Goal: Task Accomplishment & Management: Manage account settings

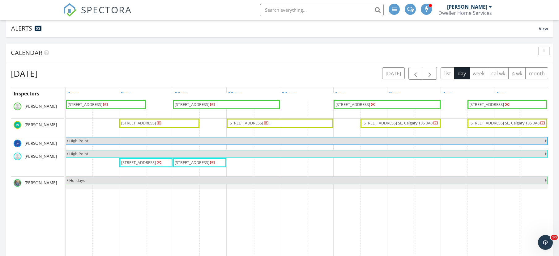
click at [86, 13] on span "SPECTORA" at bounding box center [106, 9] width 51 height 13
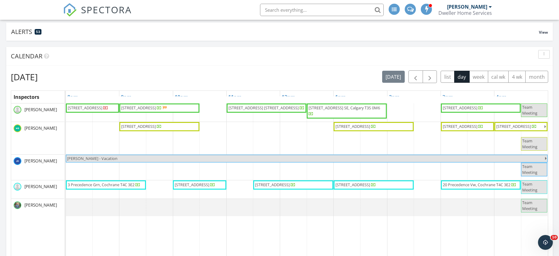
scroll to position [62, 0]
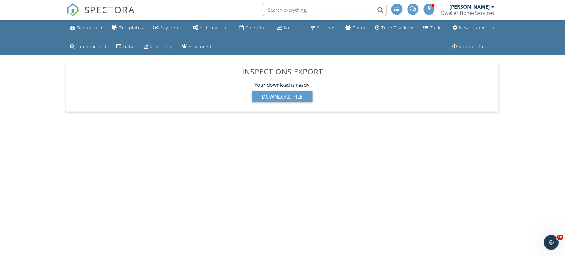
drag, startPoint x: 352, startPoint y: 239, endPoint x: 347, endPoint y: 255, distance: 16.7
click at [352, 239] on body "SPECTORA [PERSON_NAME] Dweller Home Services Role: Inspector Change Role Dashbo…" at bounding box center [282, 125] width 565 height 251
click at [96, 11] on span "SPECTORA" at bounding box center [109, 9] width 51 height 13
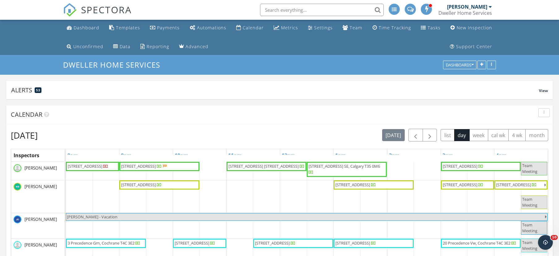
click at [486, 7] on div "[PERSON_NAME]" at bounding box center [467, 7] width 40 height 6
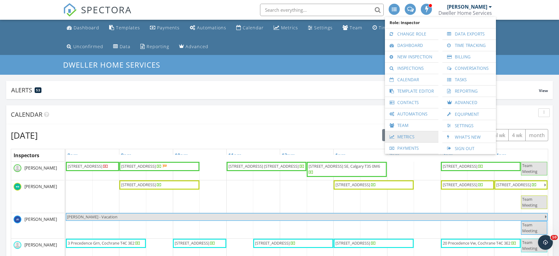
click at [412, 137] on link "Metrics" at bounding box center [411, 136] width 47 height 11
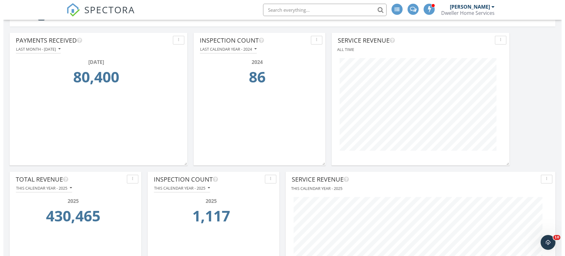
scroll to position [31, 0]
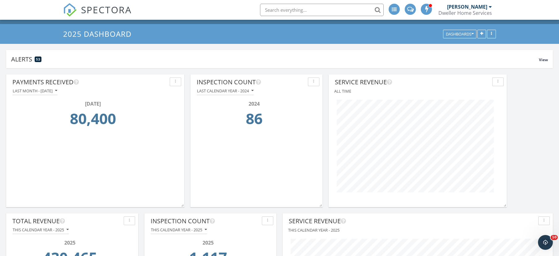
click at [308, 81] on button "button" at bounding box center [313, 82] width 11 height 9
click at [317, 94] on div "Edit" at bounding box center [329, 96] width 32 height 7
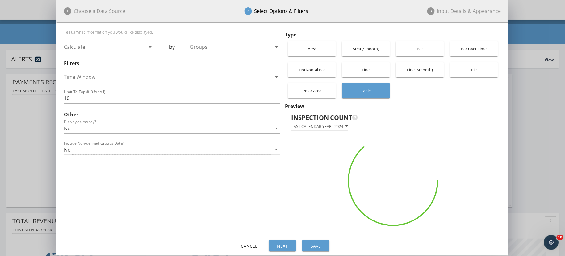
scroll to position [133, 180]
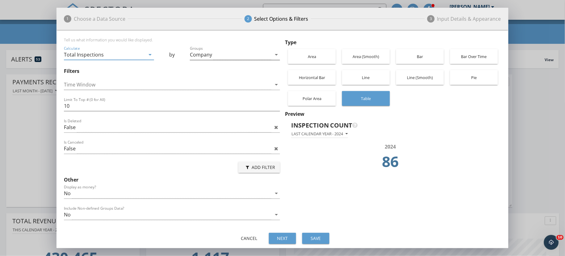
click at [241, 57] on div "Company" at bounding box center [231, 55] width 82 height 10
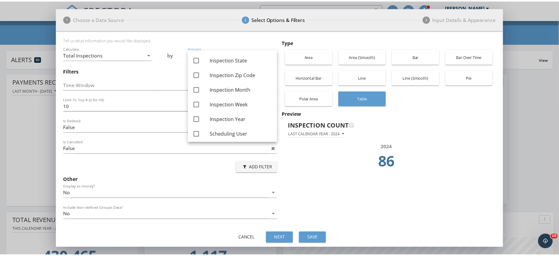
scroll to position [60, 0]
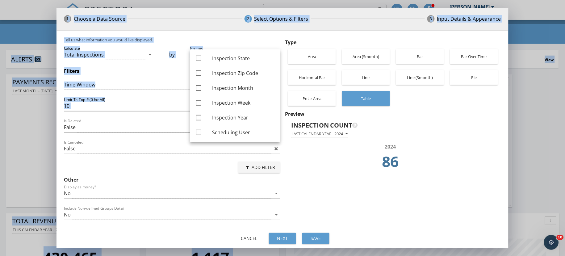
drag, startPoint x: 281, startPoint y: 114, endPoint x: 276, endPoint y: 85, distance: 28.8
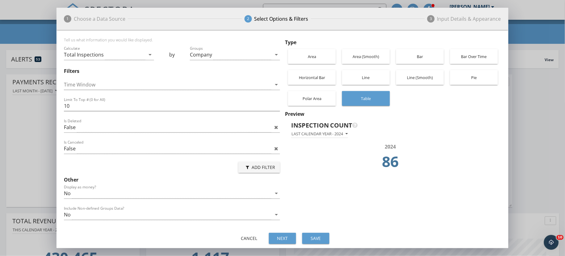
click at [339, 162] on td "86" at bounding box center [390, 163] width 195 height 26
click at [242, 241] on div "Cancel" at bounding box center [249, 238] width 17 height 6
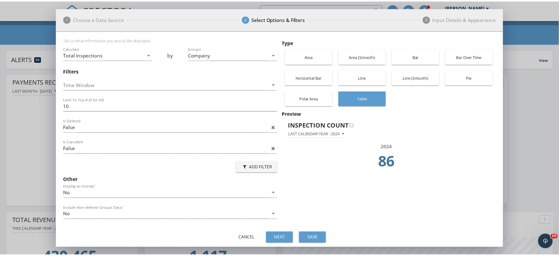
scroll to position [669, 573]
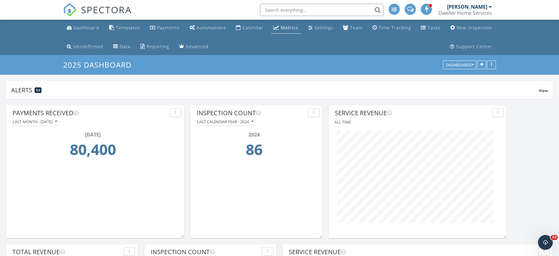
click at [91, 31] on link "Dashboard" at bounding box center [82, 27] width 37 height 11
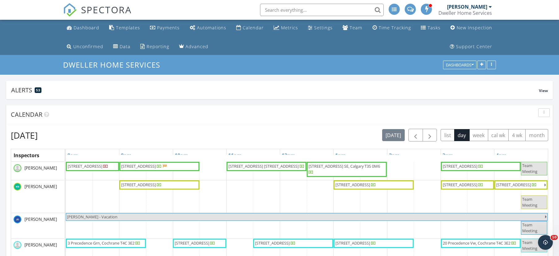
click at [331, 122] on div "Calendar" at bounding box center [279, 114] width 546 height 19
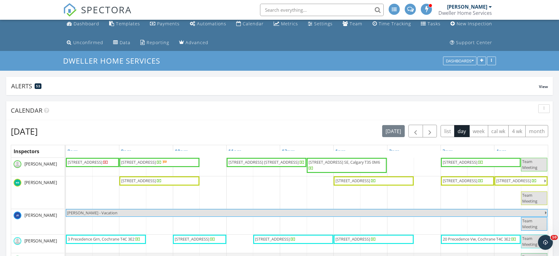
scroll to position [31, 0]
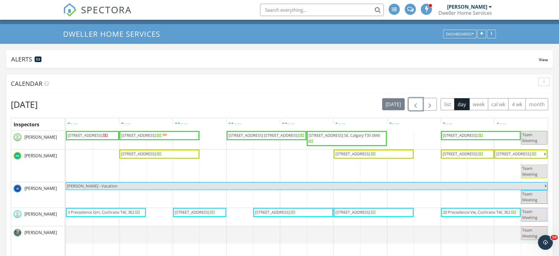
click at [419, 106] on button "button" at bounding box center [415, 104] width 15 height 13
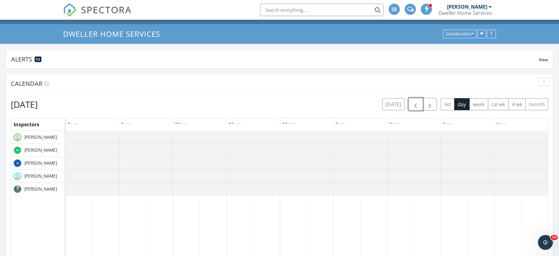
click at [419, 106] on button "button" at bounding box center [415, 104] width 15 height 13
click at [516, 105] on button "4 wk" at bounding box center [516, 104] width 17 height 12
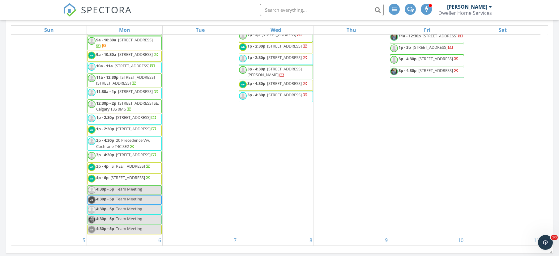
scroll to position [35, 0]
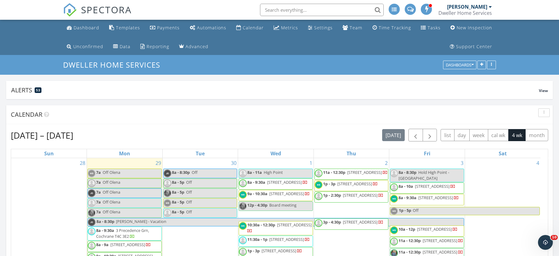
click at [484, 6] on div "[PERSON_NAME]" at bounding box center [467, 7] width 40 height 6
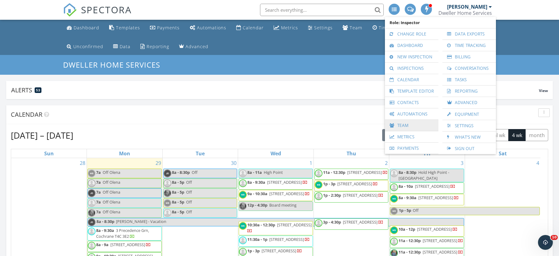
click at [416, 129] on link "Team" at bounding box center [411, 125] width 47 height 11
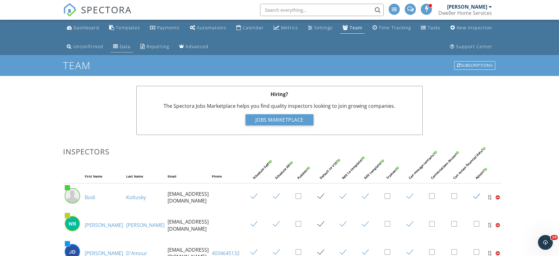
click at [120, 48] on div "Data" at bounding box center [125, 47] width 11 height 6
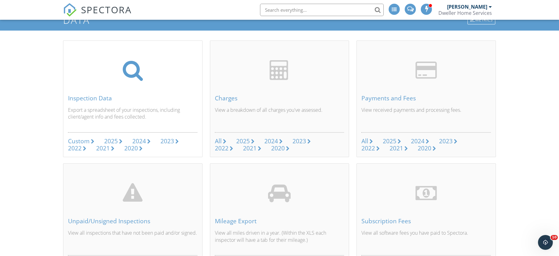
scroll to position [41, 0]
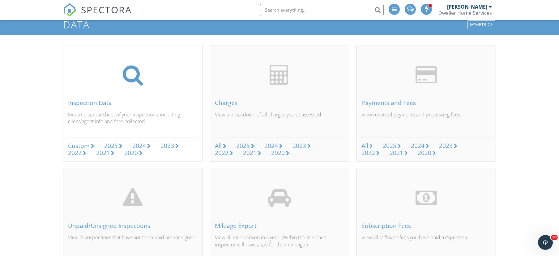
click at [109, 146] on div "2025" at bounding box center [111, 145] width 14 height 8
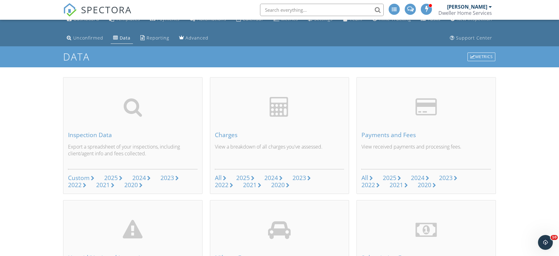
scroll to position [0, 0]
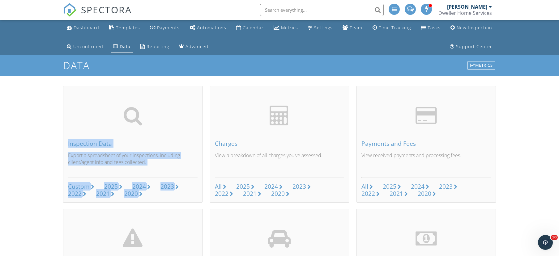
drag, startPoint x: 61, startPoint y: 80, endPoint x: 172, endPoint y: 205, distance: 167.0
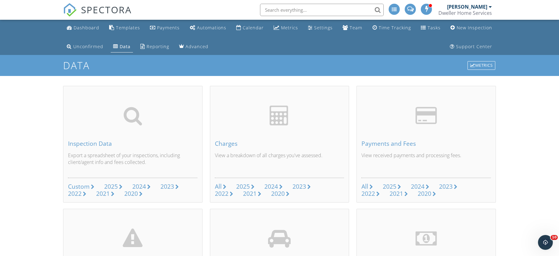
click at [490, 9] on div at bounding box center [489, 6] width 3 height 5
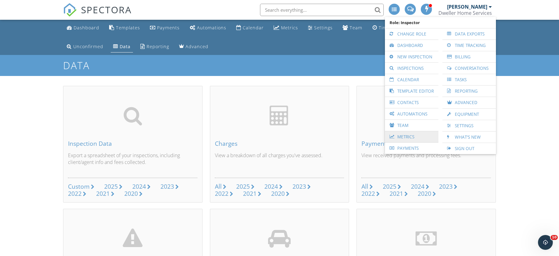
click at [416, 137] on link "Metrics" at bounding box center [411, 136] width 47 height 11
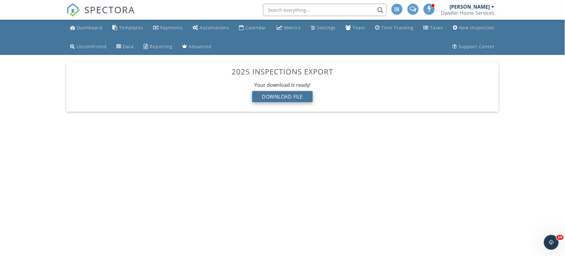
click at [279, 99] on div "Download File" at bounding box center [282, 96] width 61 height 11
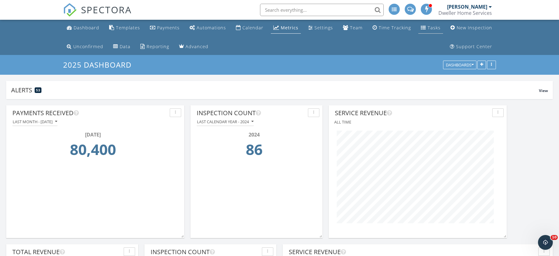
click at [434, 23] on link "Tasks" at bounding box center [430, 27] width 25 height 11
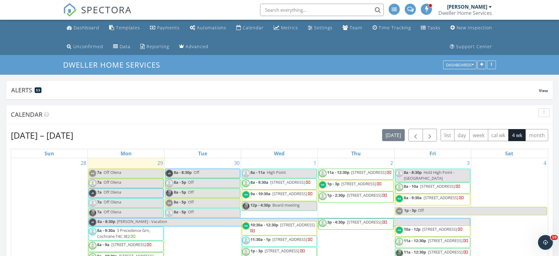
click at [481, 4] on div "[PERSON_NAME]" at bounding box center [467, 7] width 40 height 6
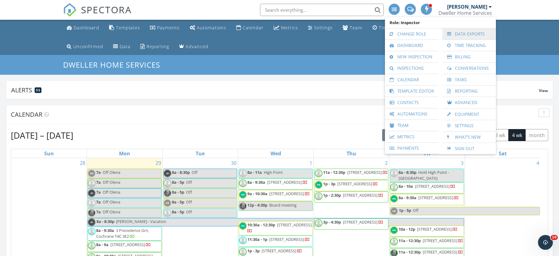
click at [476, 32] on link "Data Exports" at bounding box center [468, 33] width 47 height 11
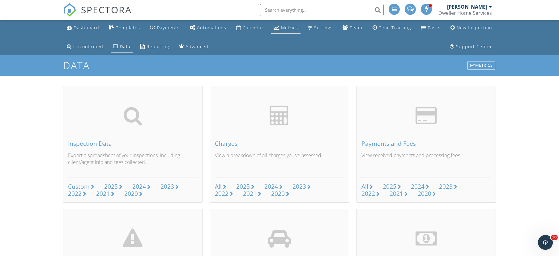
click at [285, 31] on div "Metrics" at bounding box center [289, 28] width 17 height 6
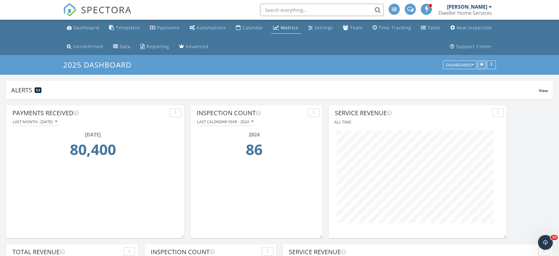
click at [481, 66] on icon "button" at bounding box center [481, 65] width 3 height 4
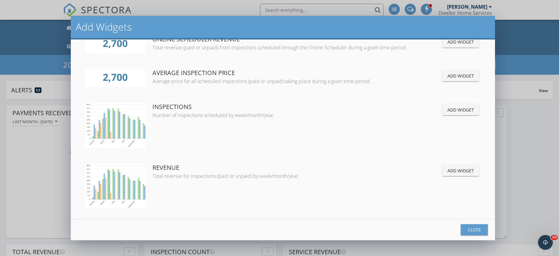
scroll to position [154, 0]
click at [450, 106] on div "Add Widget" at bounding box center [460, 109] width 27 height 6
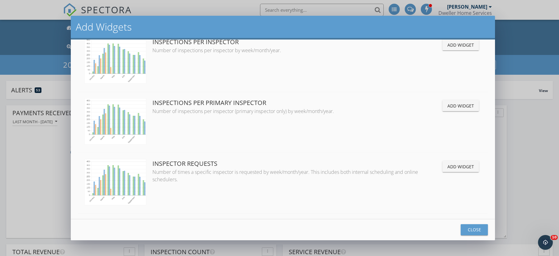
scroll to position [371, 0]
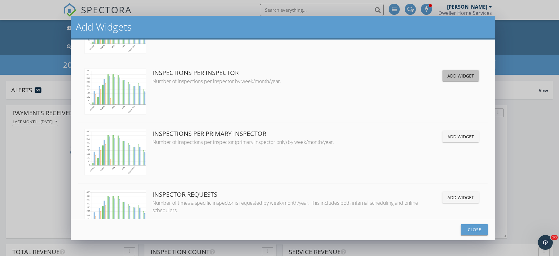
click at [459, 74] on div "Add Widget" at bounding box center [460, 76] width 27 height 6
click at [469, 227] on div "Close" at bounding box center [473, 229] width 17 height 6
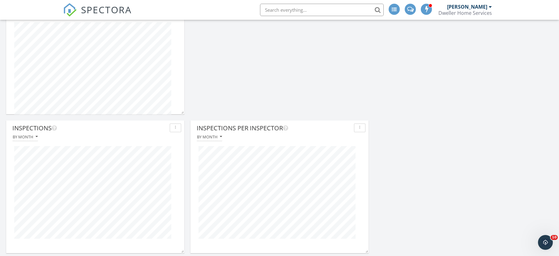
scroll to position [632, 0]
click at [325, 127] on div "Inspections Per Inspector" at bounding box center [273, 129] width 155 height 9
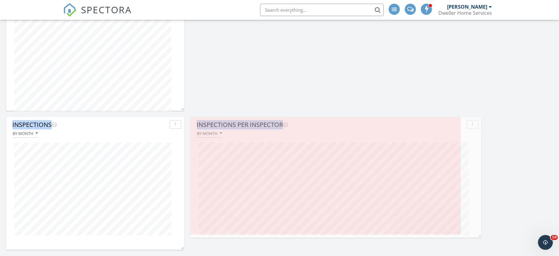
drag, startPoint x: 416, startPoint y: 264, endPoint x: 479, endPoint y: 236, distance: 68.1
click at [479, 236] on span at bounding box center [478, 235] width 6 height 6
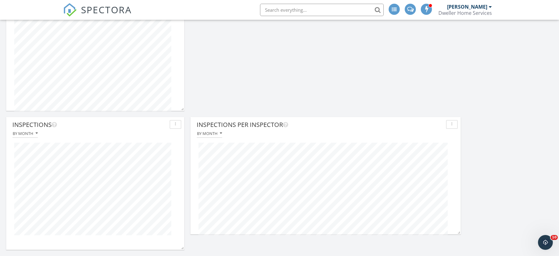
click at [451, 126] on icon "button" at bounding box center [451, 124] width 1 height 4
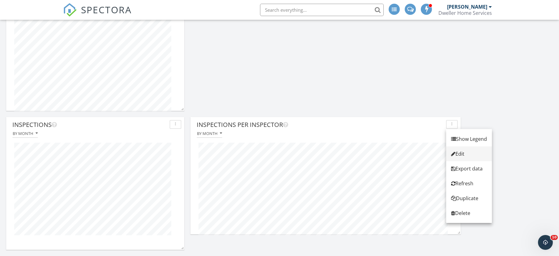
click at [469, 154] on div "Edit" at bounding box center [469, 153] width 36 height 7
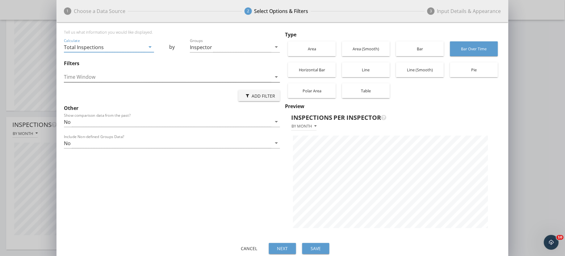
click at [248, 75] on div at bounding box center [168, 77] width 208 height 10
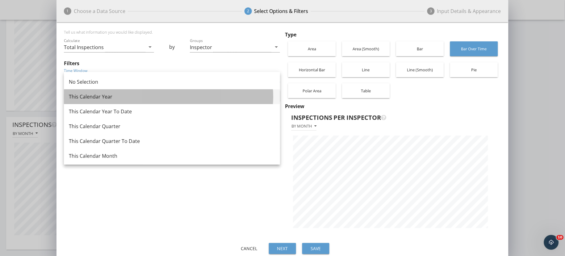
click at [224, 98] on div "This Calendar Year" at bounding box center [172, 96] width 206 height 7
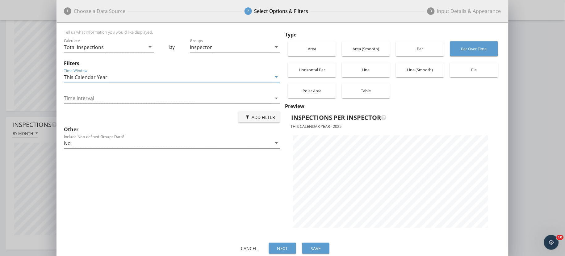
click at [161, 141] on div "No" at bounding box center [168, 143] width 208 height 10
click at [156, 189] on div "Tell us what information you would like displayed. Calculate Total Inspections …" at bounding box center [173, 133] width 219 height 206
click at [266, 78] on div "This Calendar Year" at bounding box center [168, 77] width 208 height 10
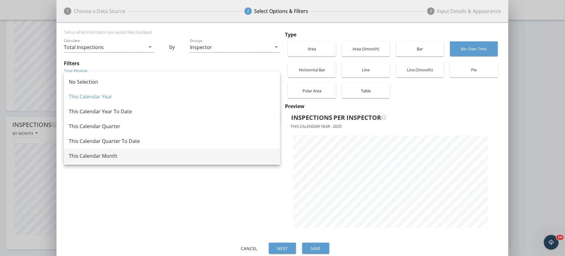
click at [218, 155] on div "This Calendar Month" at bounding box center [172, 155] width 206 height 7
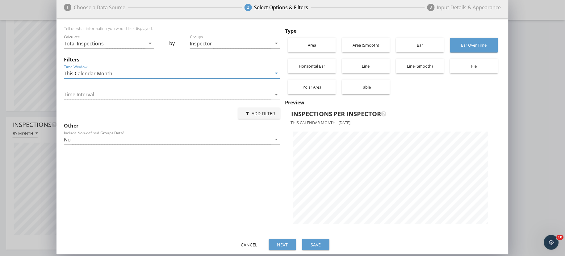
scroll to position [6, 0]
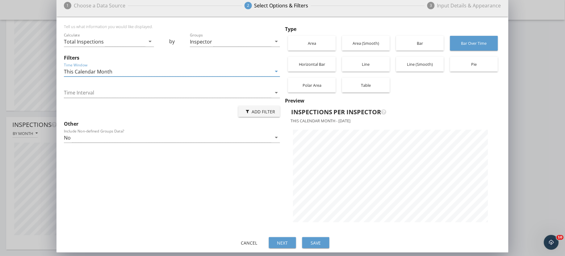
click at [319, 240] on div "Save" at bounding box center [315, 243] width 17 height 6
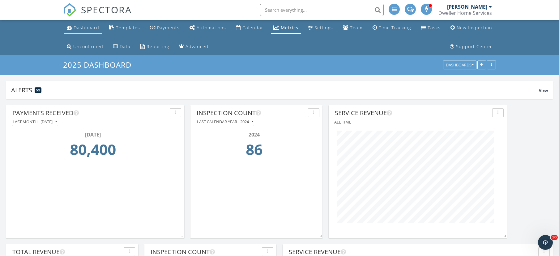
click at [85, 32] on link "Dashboard" at bounding box center [82, 27] width 37 height 11
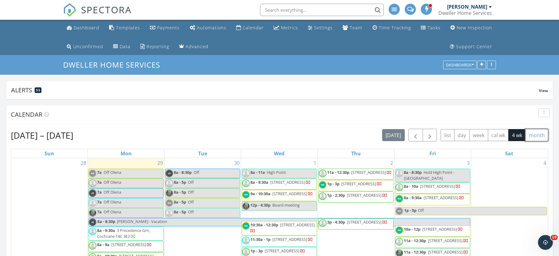
click at [536, 135] on button "month" at bounding box center [536, 135] width 23 height 12
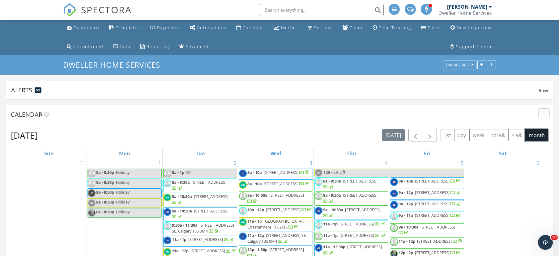
scroll to position [62, 0]
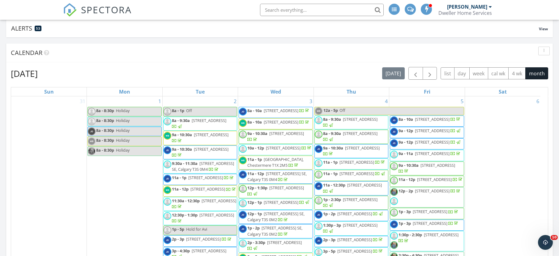
drag, startPoint x: 541, startPoint y: 56, endPoint x: 542, endPoint y: 52, distance: 3.8
click at [542, 55] on div "Calendar" at bounding box center [282, 52] width 542 height 9
click at [542, 52] on div "button" at bounding box center [544, 51] width 6 height 4
click at [477, 53] on div "Calendar" at bounding box center [275, 52] width 528 height 9
click at [460, 75] on button "day" at bounding box center [461, 73] width 15 height 12
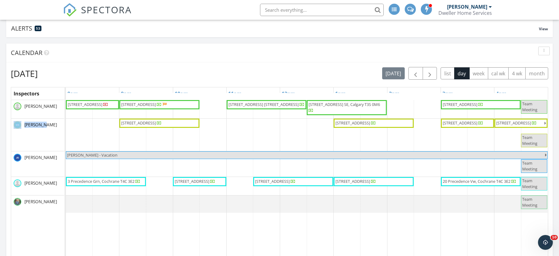
drag, startPoint x: 51, startPoint y: 125, endPoint x: 11, endPoint y: 128, distance: 39.9
click at [11, 128] on div "[PERSON_NAME]" at bounding box center [37, 125] width 53 height 13
click at [417, 69] on button "button" at bounding box center [415, 73] width 15 height 13
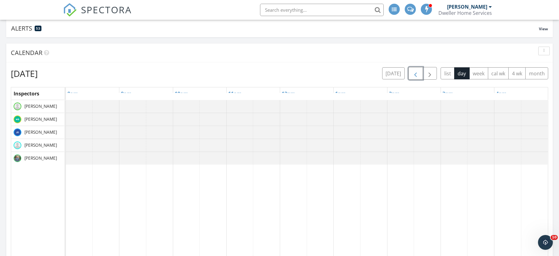
click at [416, 72] on span "button" at bounding box center [414, 73] width 7 height 7
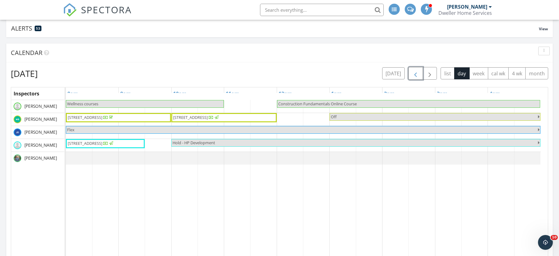
click at [414, 74] on span "button" at bounding box center [414, 73] width 7 height 7
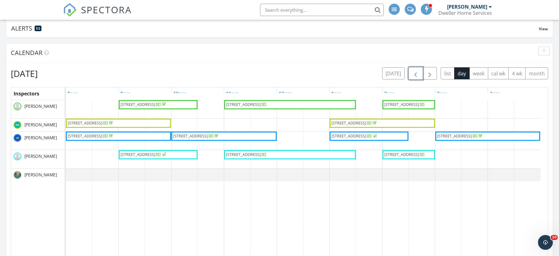
click at [416, 75] on span "button" at bounding box center [414, 73] width 7 height 7
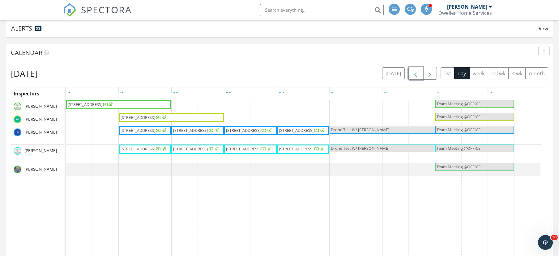
click at [416, 75] on span "button" at bounding box center [414, 73] width 7 height 7
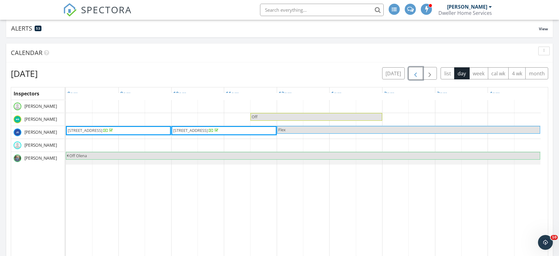
click at [416, 75] on span "button" at bounding box center [414, 73] width 7 height 7
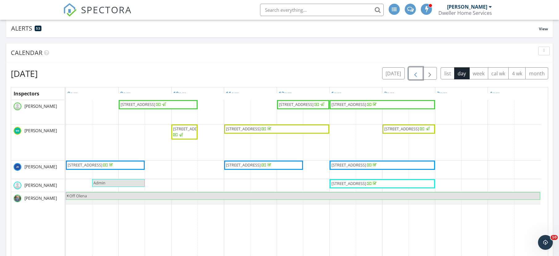
click at [416, 75] on span "button" at bounding box center [414, 73] width 7 height 7
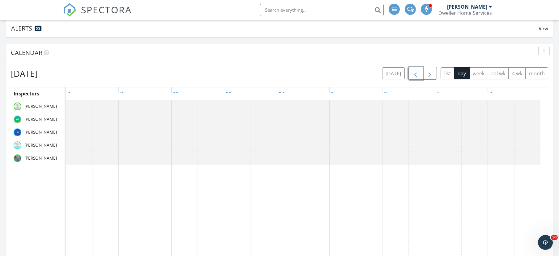
click at [416, 75] on span "button" at bounding box center [414, 73] width 7 height 7
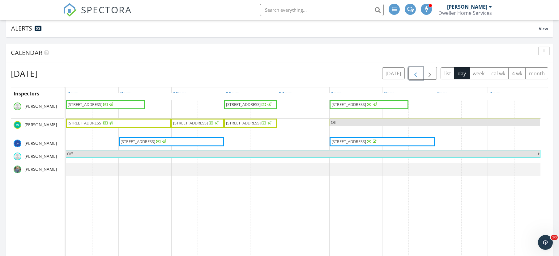
click at [416, 75] on span "button" at bounding box center [414, 73] width 7 height 7
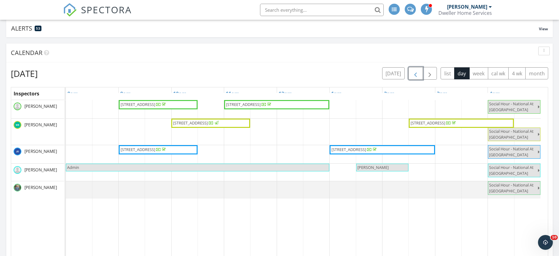
click at [416, 75] on span "button" at bounding box center [414, 73] width 7 height 7
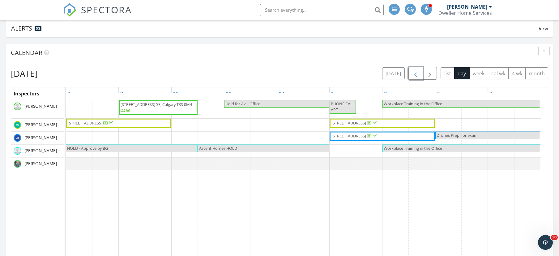
click at [416, 75] on span "button" at bounding box center [414, 73] width 7 height 7
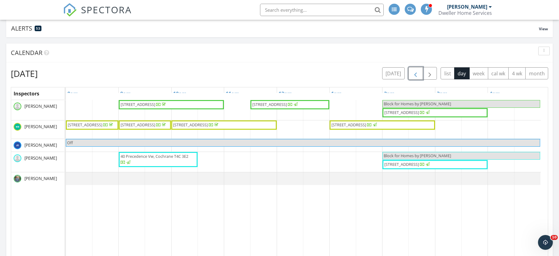
click at [416, 75] on span "button" at bounding box center [414, 73] width 7 height 7
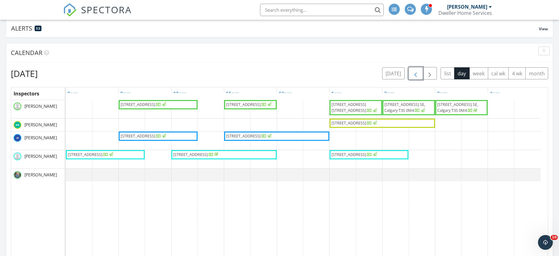
click at [416, 75] on span "button" at bounding box center [414, 73] width 7 height 7
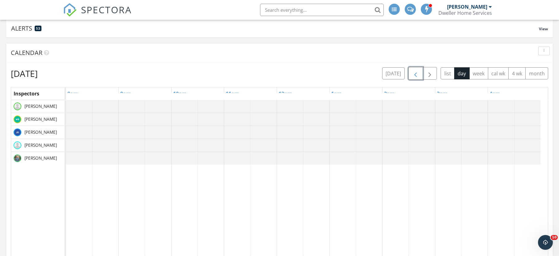
click at [416, 75] on span "button" at bounding box center [414, 73] width 7 height 7
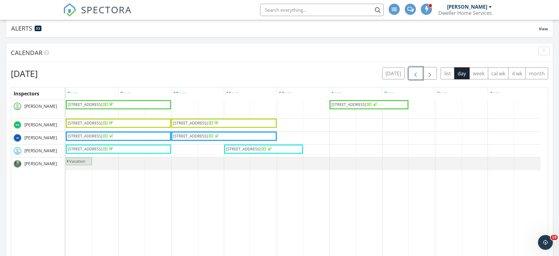
click at [416, 76] on span "button" at bounding box center [414, 73] width 7 height 7
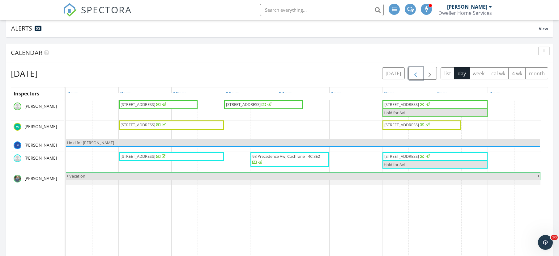
click at [414, 76] on span "button" at bounding box center [414, 73] width 7 height 7
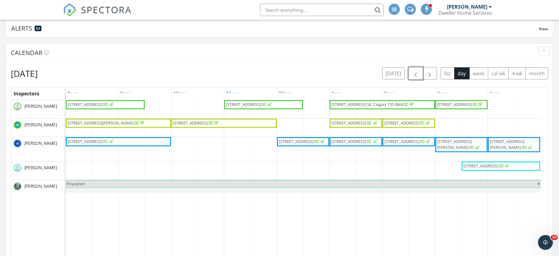
click at [415, 75] on span "button" at bounding box center [414, 73] width 7 height 7
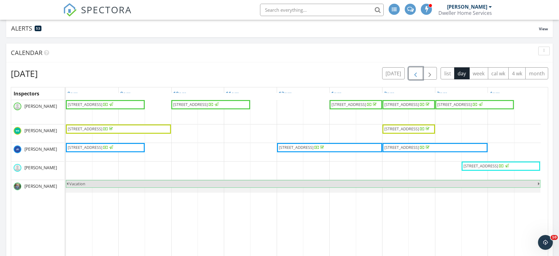
click at [415, 75] on span "button" at bounding box center [414, 73] width 7 height 7
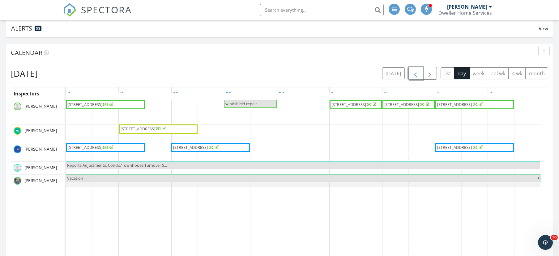
click at [415, 75] on span "button" at bounding box center [414, 73] width 7 height 7
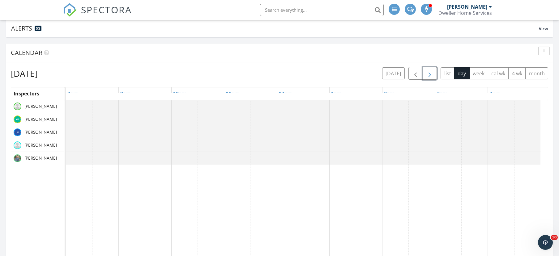
click at [426, 76] on span "button" at bounding box center [429, 73] width 7 height 7
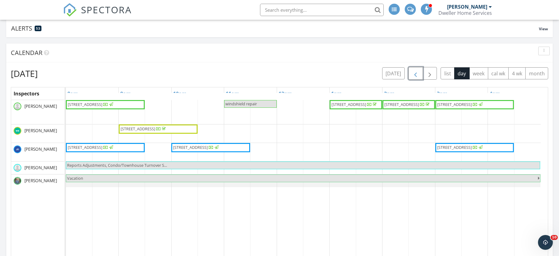
click at [415, 74] on span "button" at bounding box center [414, 73] width 7 height 7
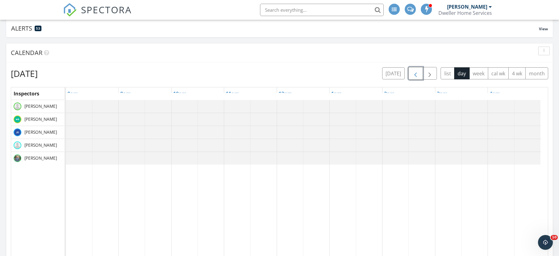
click at [413, 74] on span "button" at bounding box center [414, 73] width 7 height 7
click at [413, 73] on span "button" at bounding box center [414, 73] width 7 height 7
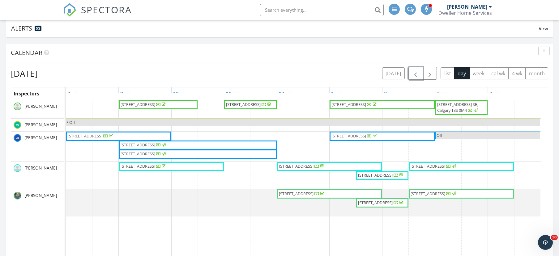
click at [411, 69] on button "button" at bounding box center [415, 73] width 15 height 13
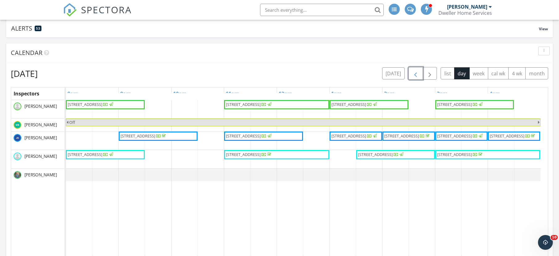
click at [409, 70] on button "button" at bounding box center [415, 73] width 15 height 13
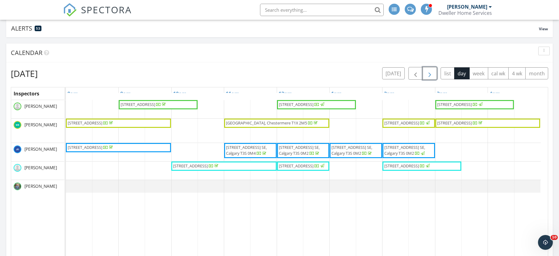
click at [428, 75] on span "button" at bounding box center [429, 73] width 7 height 7
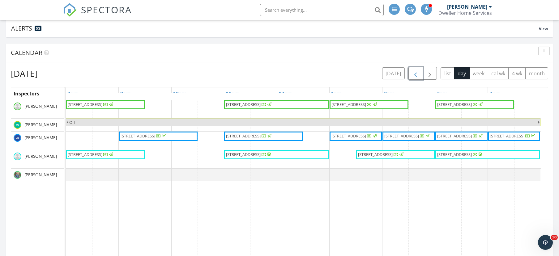
click at [417, 74] on span "button" at bounding box center [414, 73] width 7 height 7
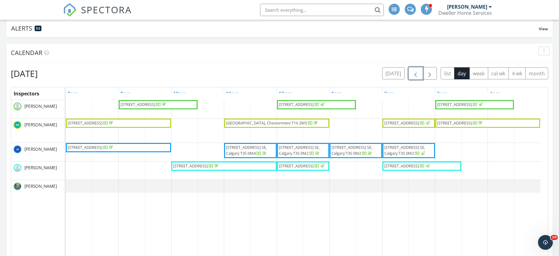
click at [409, 76] on button "button" at bounding box center [415, 73] width 15 height 13
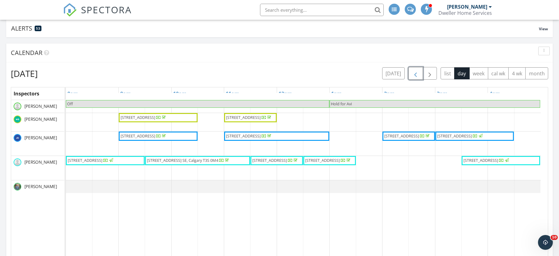
click at [417, 75] on span "button" at bounding box center [414, 73] width 7 height 7
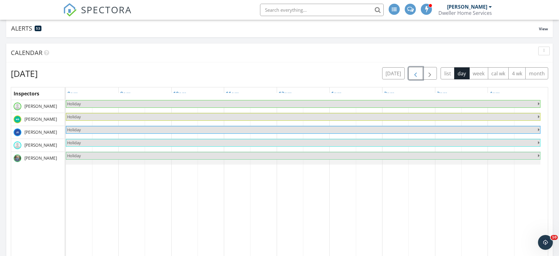
click at [416, 75] on span "button" at bounding box center [414, 73] width 7 height 7
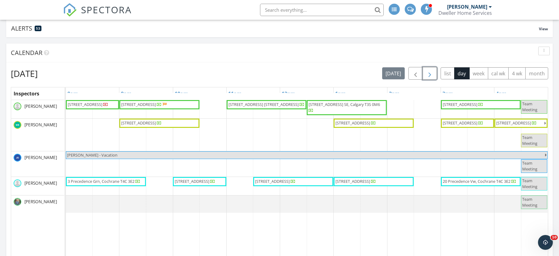
click at [431, 75] on span "button" at bounding box center [429, 73] width 7 height 7
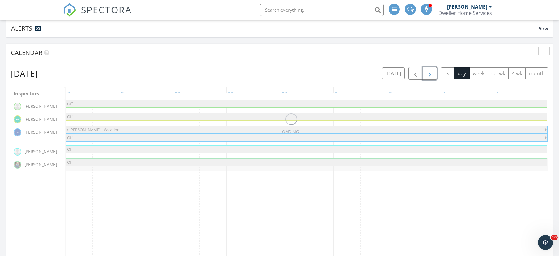
click at [431, 75] on span "button" at bounding box center [429, 73] width 7 height 7
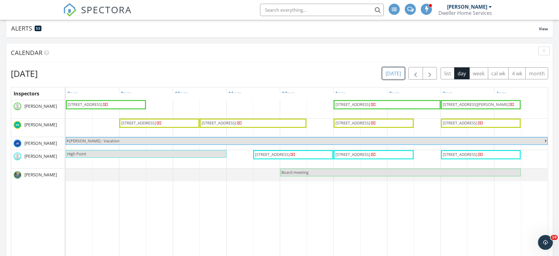
drag, startPoint x: 397, startPoint y: 75, endPoint x: 407, endPoint y: 85, distance: 14.0
click at [397, 75] on button "[DATE]" at bounding box center [393, 73] width 23 height 12
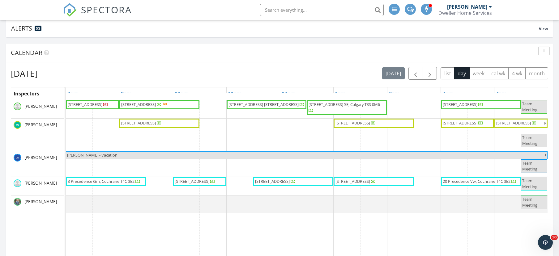
click at [382, 57] on div "Calendar" at bounding box center [275, 52] width 528 height 9
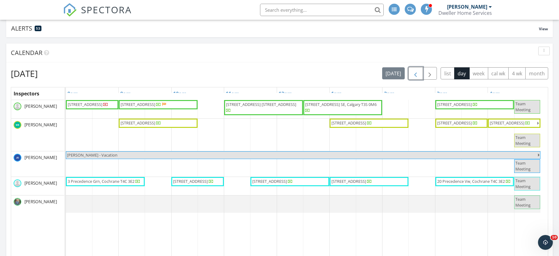
click at [414, 73] on span "button" at bounding box center [414, 73] width 7 height 7
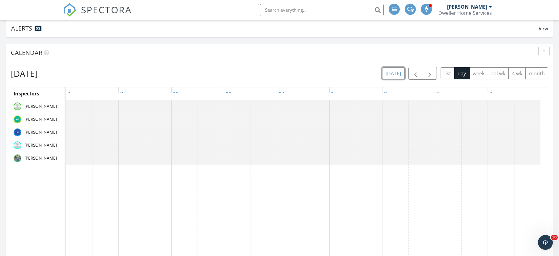
click at [387, 74] on button "[DATE]" at bounding box center [393, 73] width 23 height 12
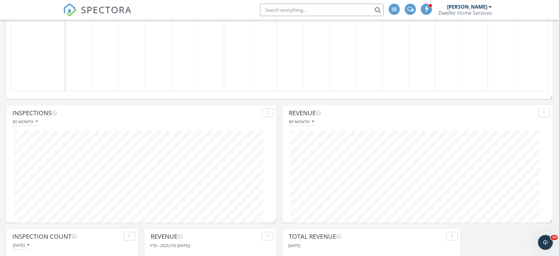
click at [97, 14] on span "SPECTORA" at bounding box center [106, 9] width 51 height 13
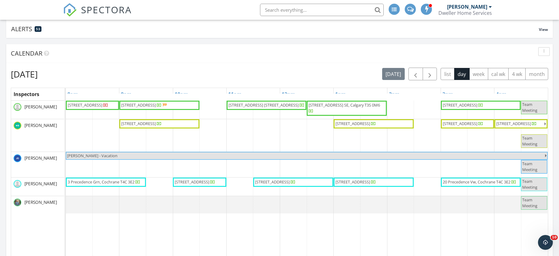
scroll to position [62, 0]
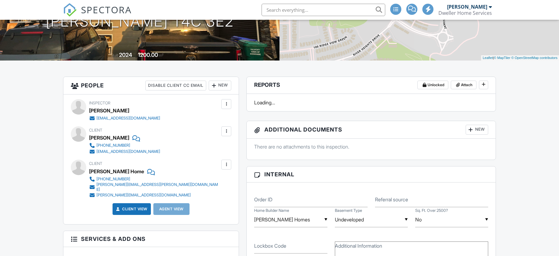
click at [229, 128] on div at bounding box center [226, 131] width 10 height 10
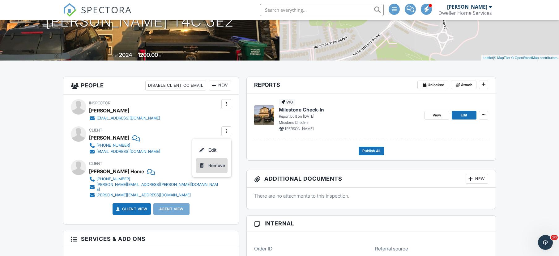
click at [219, 167] on div "Remove" at bounding box center [216, 165] width 17 height 7
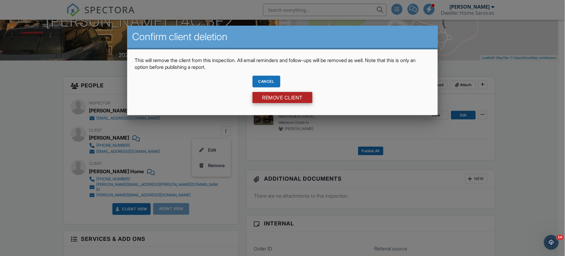
click at [290, 97] on input "Remove Client" at bounding box center [283, 97] width 60 height 11
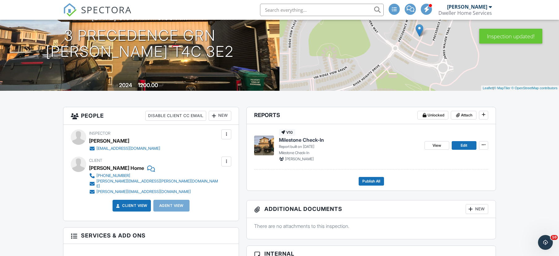
scroll to position [93, 0]
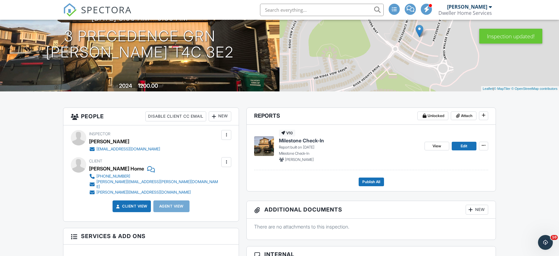
click at [308, 139] on span "Milestone Check-In" at bounding box center [301, 140] width 45 height 7
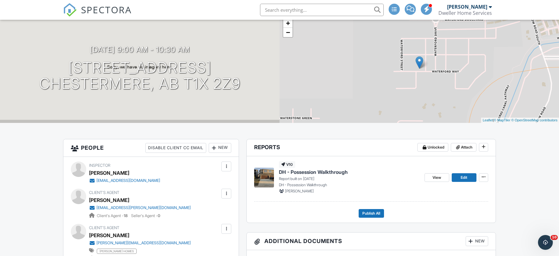
scroll to position [62, 0]
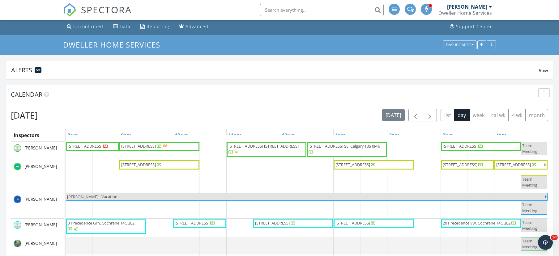
scroll to position [31, 0]
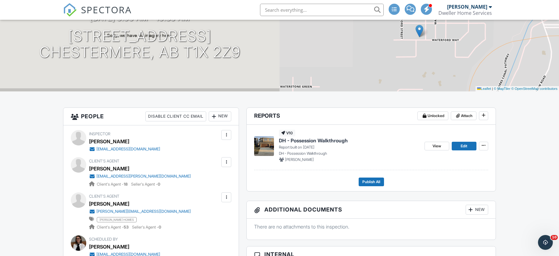
click at [320, 139] on span "DH - Possession Walkthrough" at bounding box center [313, 140] width 69 height 7
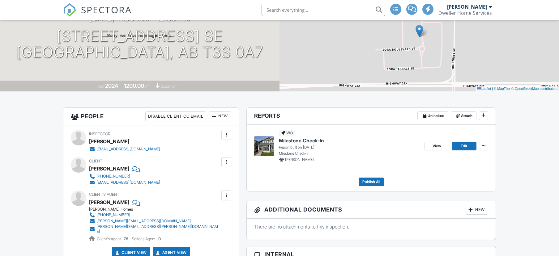
click at [303, 143] on span "Milestone Check-In" at bounding box center [301, 140] width 45 height 7
